Goal: Task Accomplishment & Management: Use online tool/utility

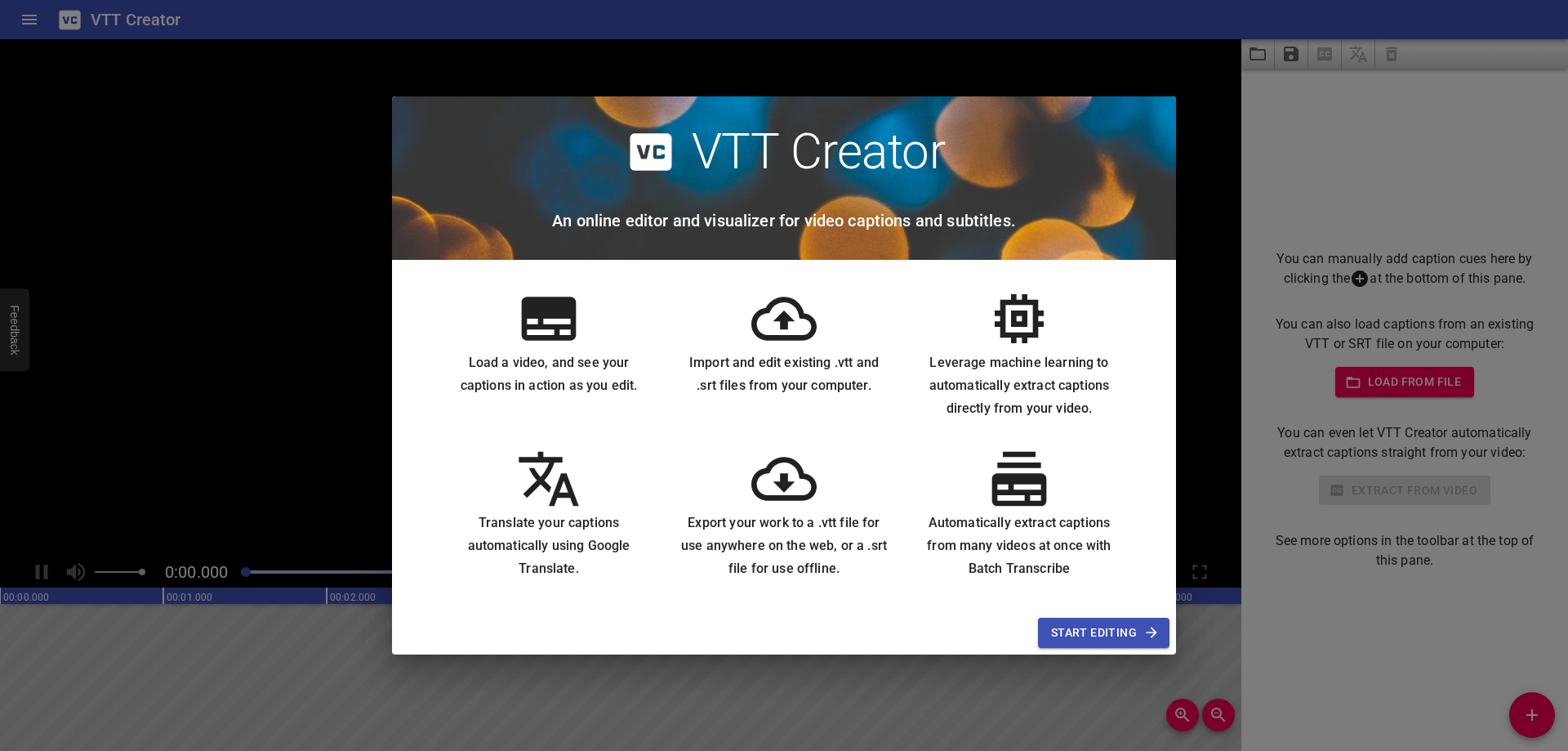
click at [1109, 632] on span "Start Editing" at bounding box center [1103, 633] width 105 height 20
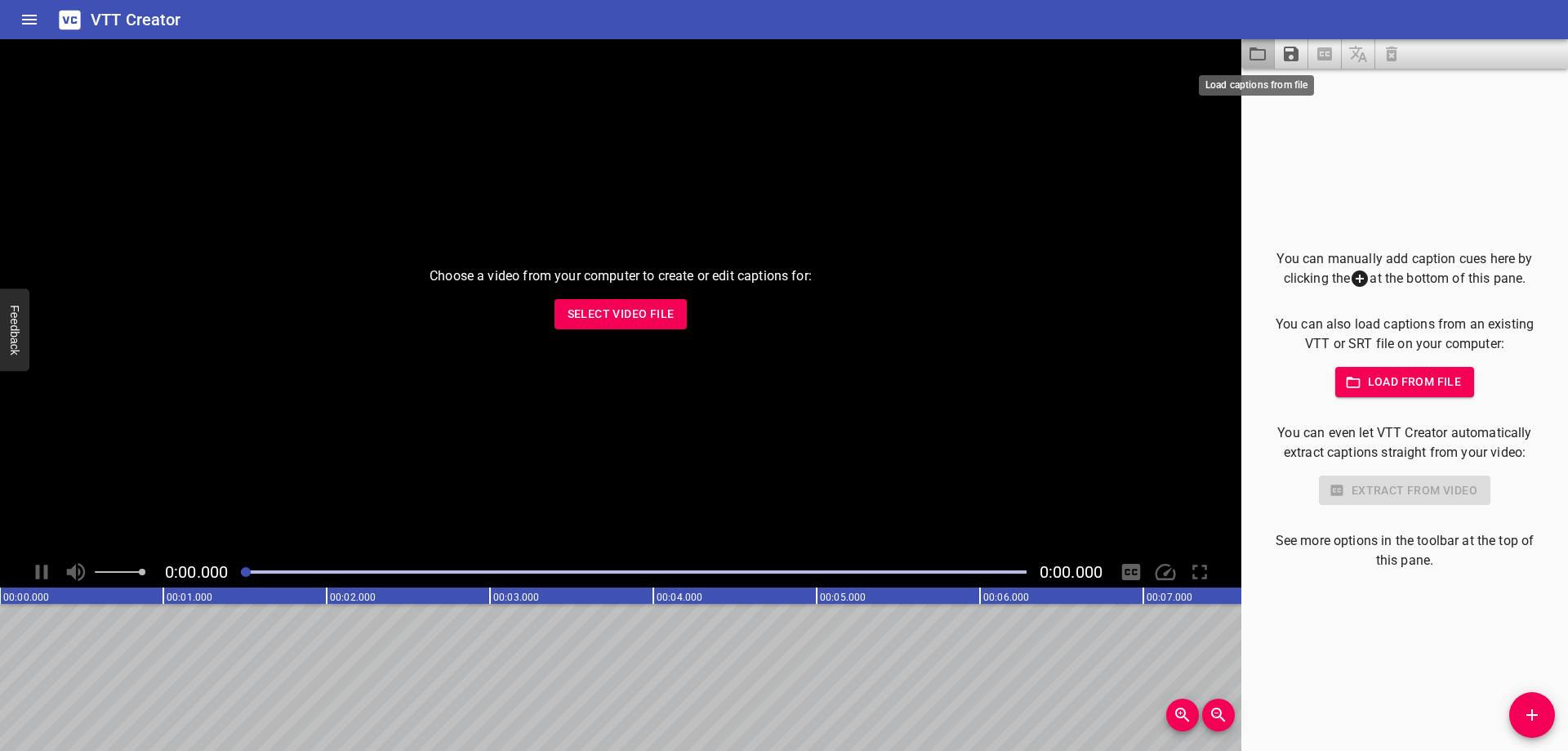
click at [1254, 53] on icon "Load captions from file" at bounding box center [1257, 53] width 20 height 20
click at [1351, 277] on icon at bounding box center [1359, 278] width 16 height 16
click at [1538, 715] on icon "Add Cue" at bounding box center [1532, 715] width 20 height 20
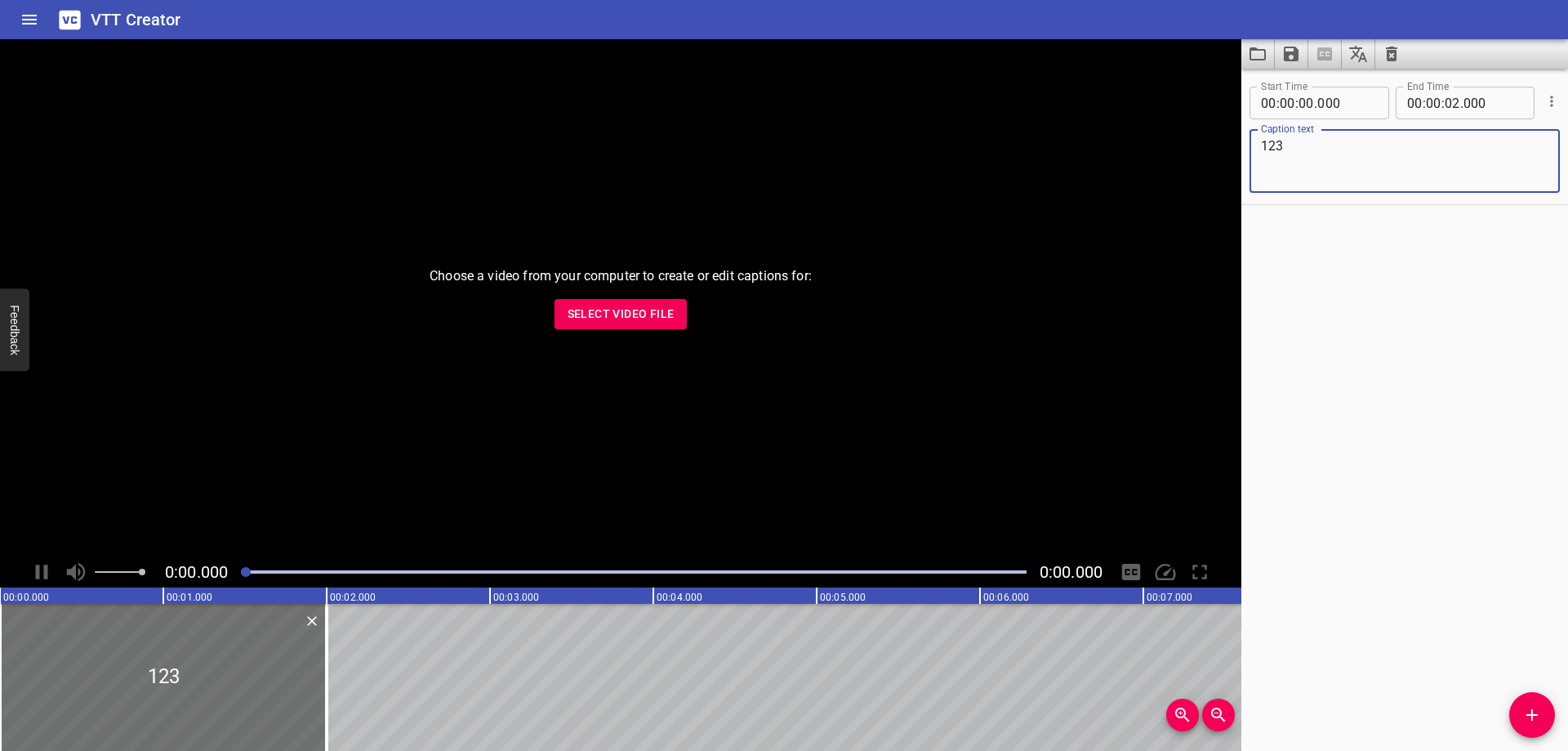
type textarea "123"
click at [1429, 103] on input "number" at bounding box center [1433, 103] width 15 height 33
type input "02"
type input "00"
type input "000"
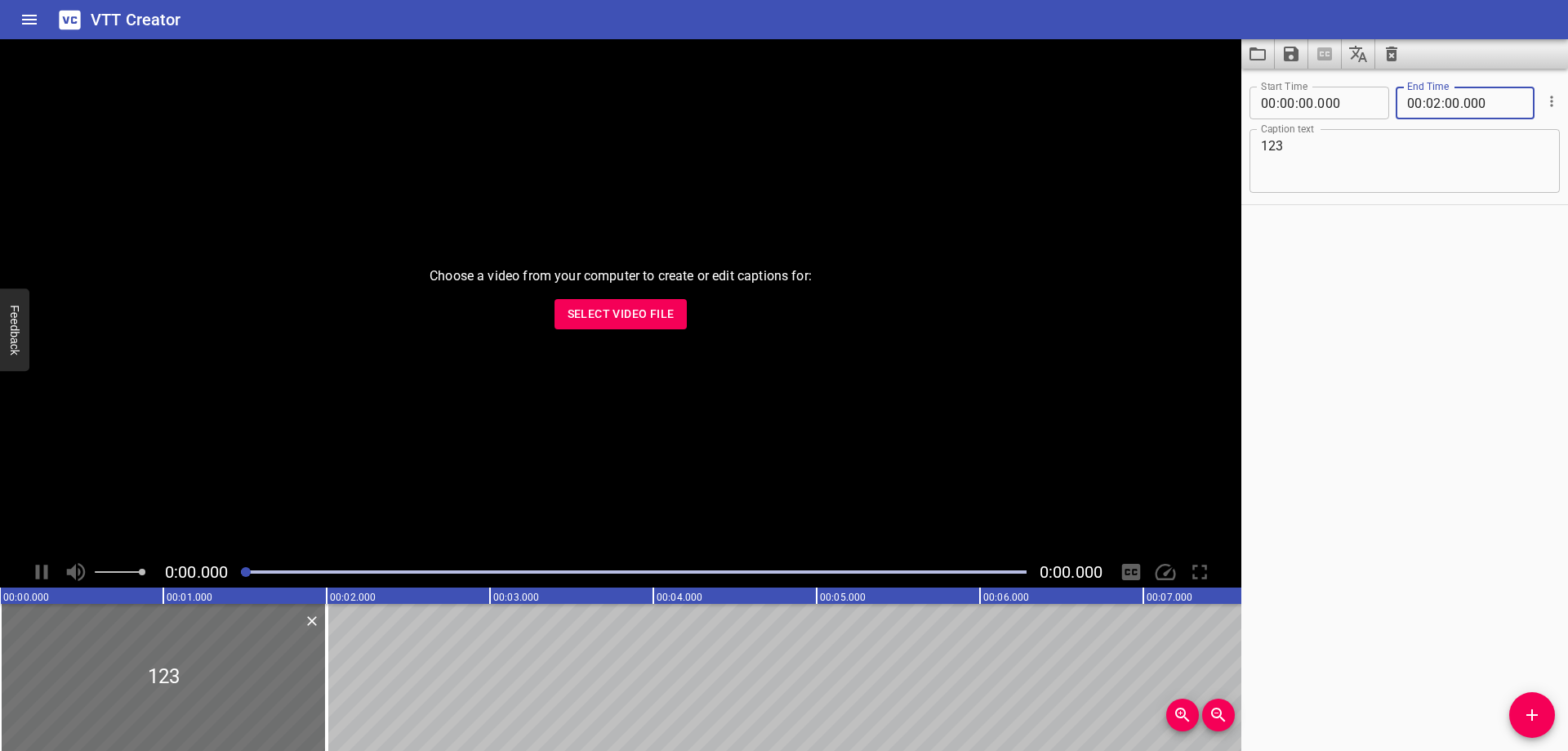
click at [1448, 274] on div "Start Time 00 : 00 : 00 . 000 Start Time End Time 00 : 02 : 00 . 000 End Time C…" at bounding box center [1403, 410] width 326 height 682
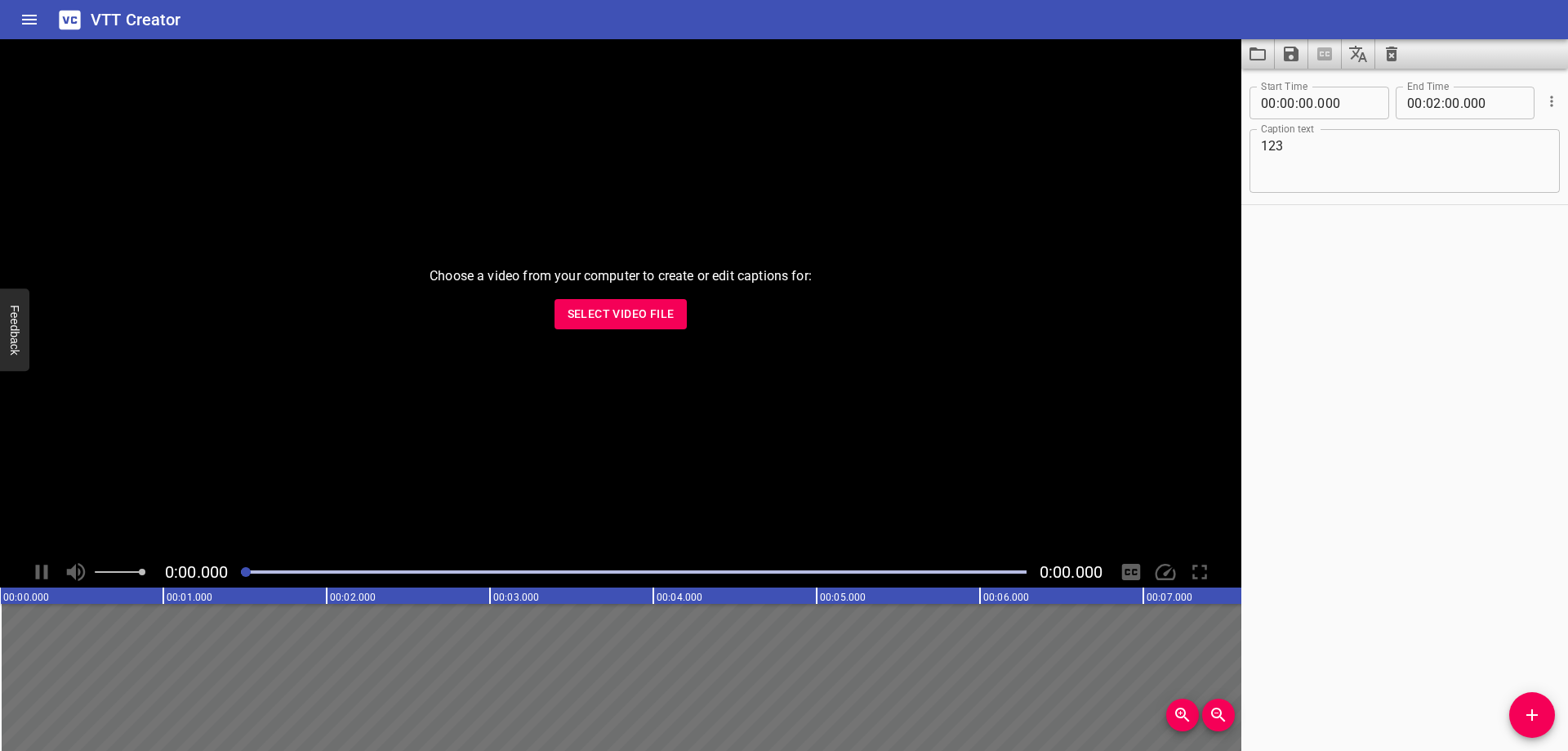
click at [1328, 178] on textarea "123" at bounding box center [1404, 161] width 287 height 47
click at [422, 571] on div "Play progress" at bounding box center [633, 572] width 785 height 3
drag, startPoint x: 424, startPoint y: 573, endPoint x: 204, endPoint y: 571, distance: 220.0
click at [204, 571] on div "0:00.000 0:00.000" at bounding box center [620, 572] width 1241 height 31
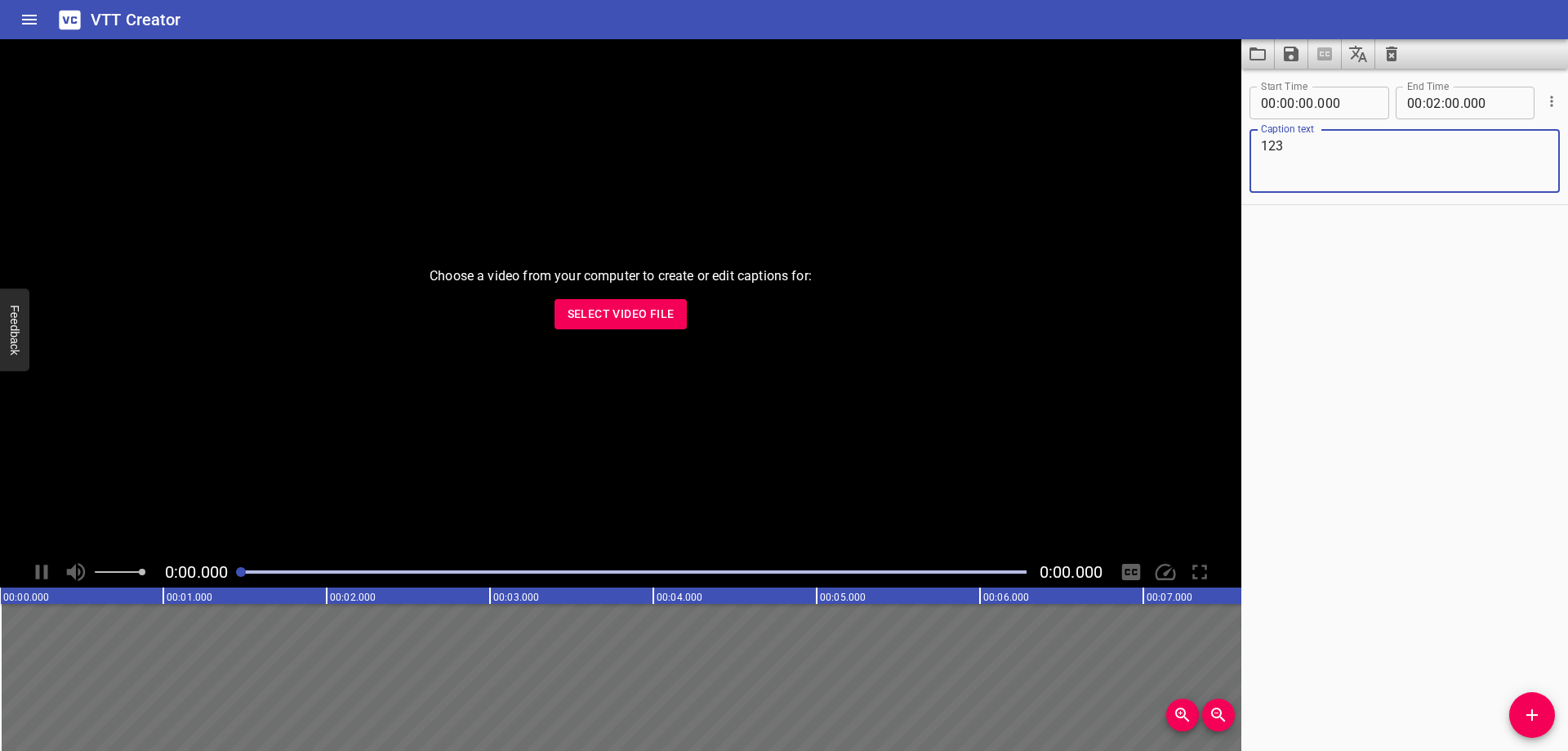
click at [1377, 177] on textarea "123" at bounding box center [1404, 161] width 287 height 47
click at [1543, 102] on icon "Cue Options" at bounding box center [1551, 101] width 16 height 16
click at [1509, 103] on li "Advanced options..." at bounding box center [1483, 101] width 142 height 30
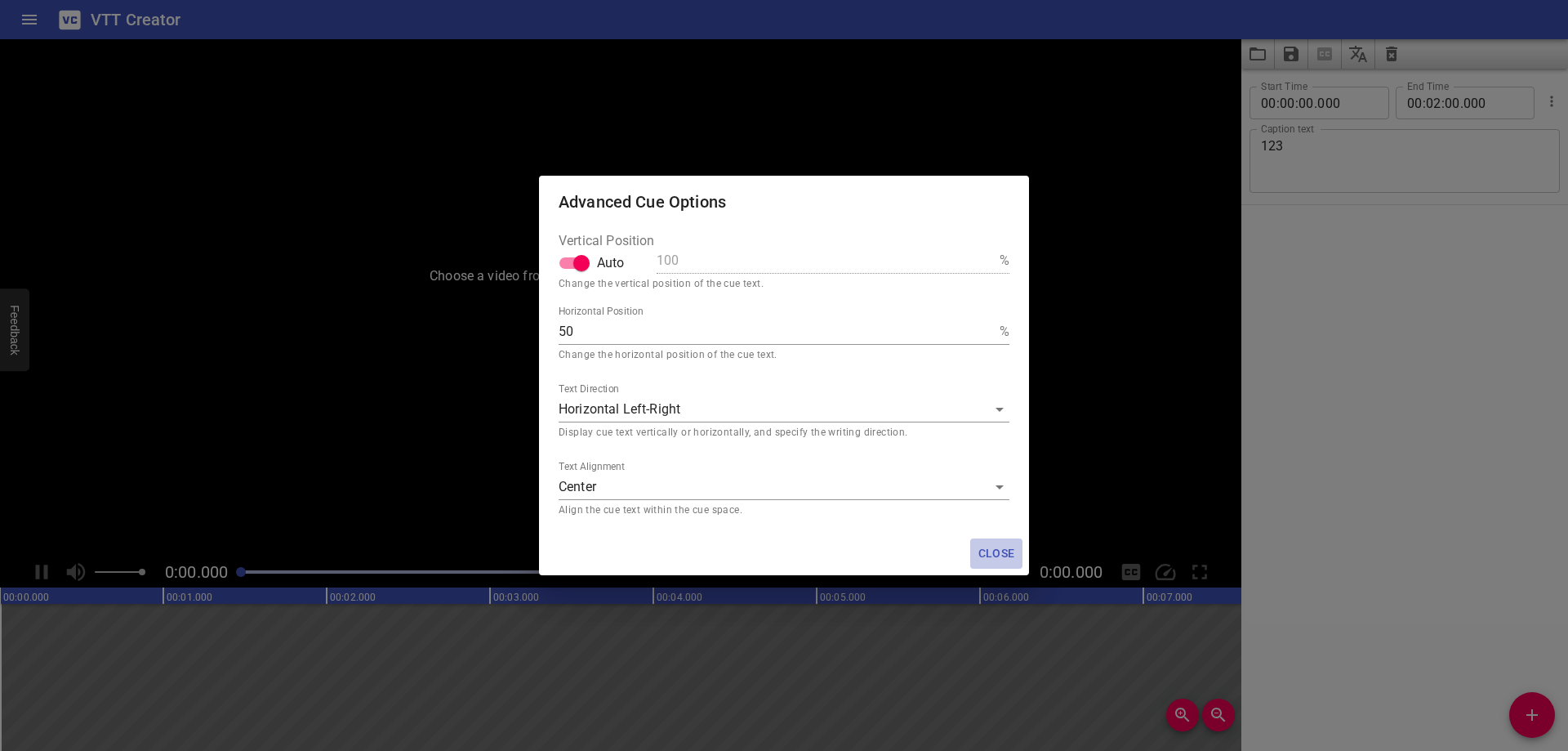
click at [998, 552] on span "Close" at bounding box center [996, 553] width 39 height 20
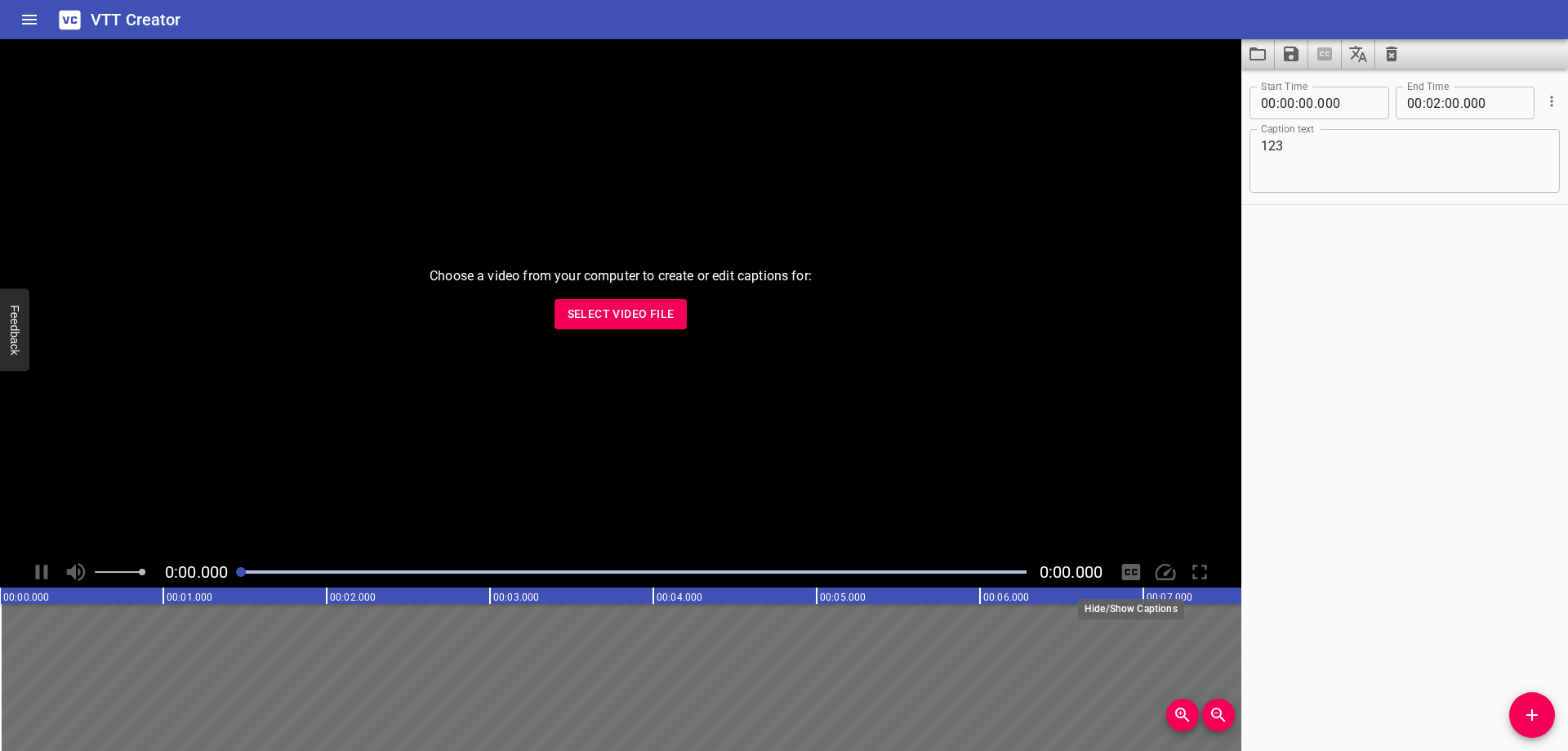
click at [1130, 574] on div at bounding box center [1130, 572] width 31 height 31
click at [1163, 573] on div at bounding box center [1165, 572] width 31 height 31
click at [25, 15] on icon "Home" at bounding box center [29, 20] width 14 height 10
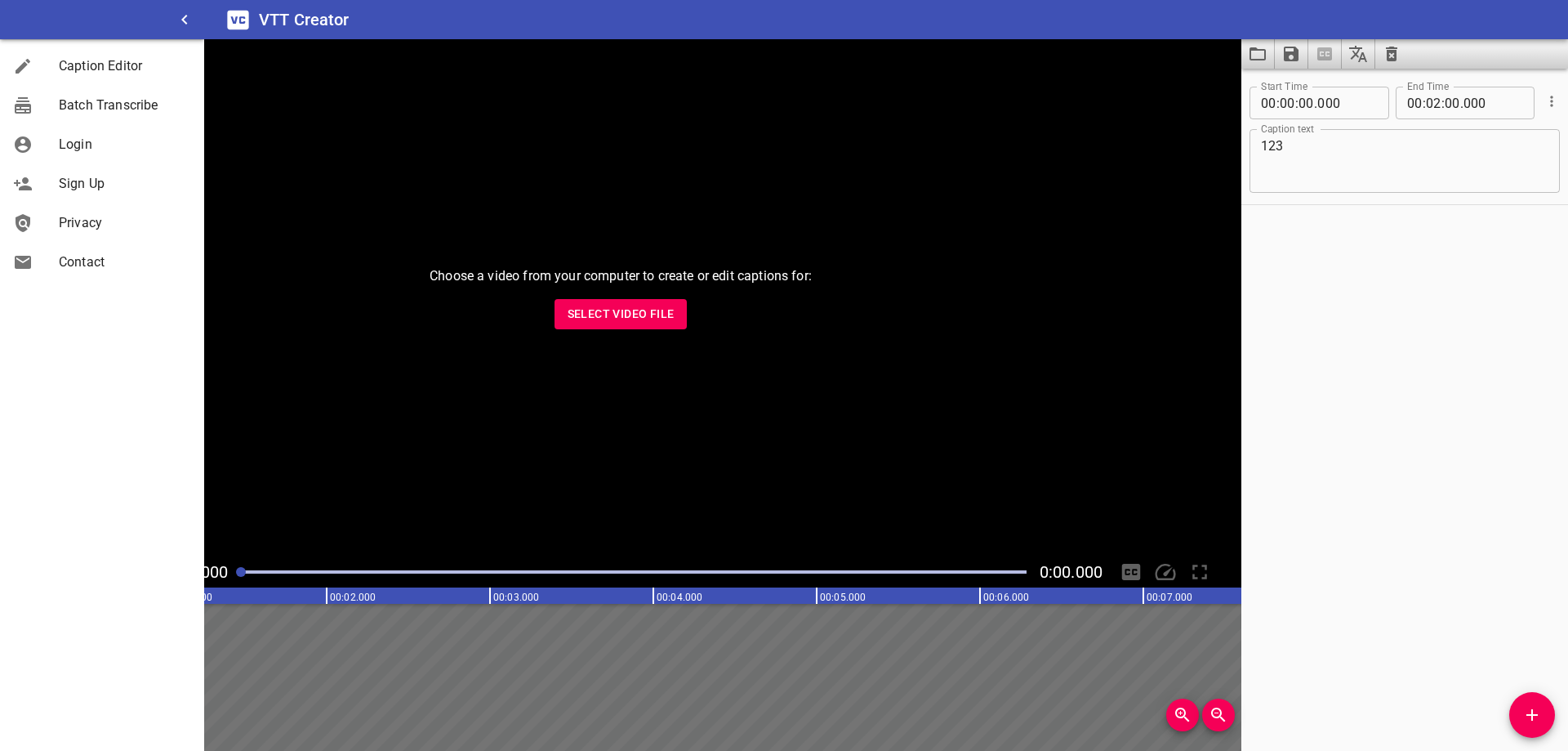
click at [834, 154] on div "Choose a video from your computer to create or edit captions for: Select Video …" at bounding box center [620, 297] width 1241 height 517
click at [182, 26] on icon "button" at bounding box center [184, 20] width 20 height 20
